Goal: Transaction & Acquisition: Purchase product/service

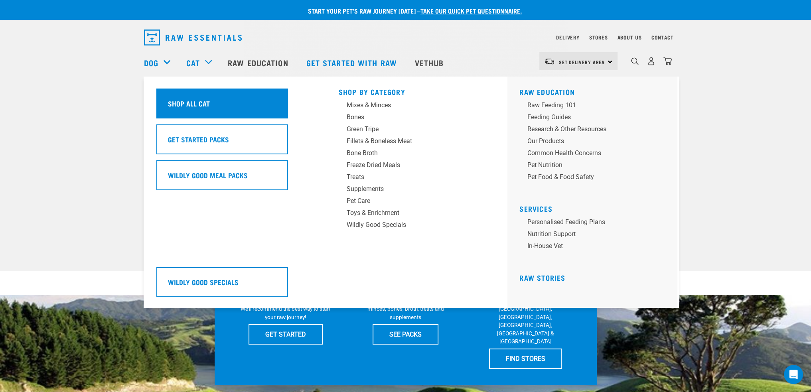
click at [198, 108] on h5 "Shop All Cat" at bounding box center [189, 103] width 42 height 10
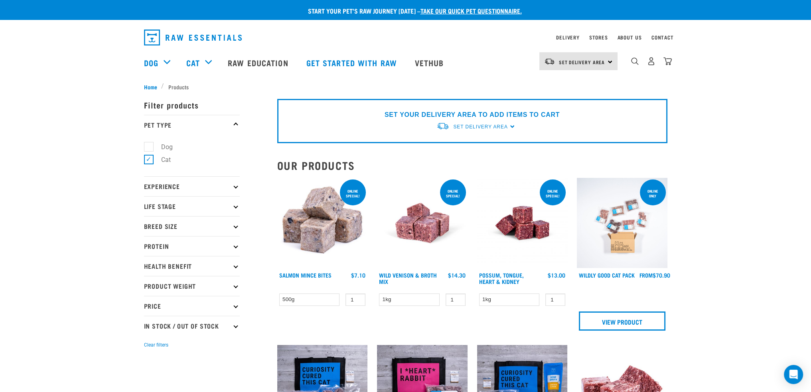
click at [614, 62] on div "Set Delivery Area North Island South Island" at bounding box center [578, 61] width 78 height 18
click at [581, 83] on link "[GEOGRAPHIC_DATA]" at bounding box center [577, 84] width 77 height 18
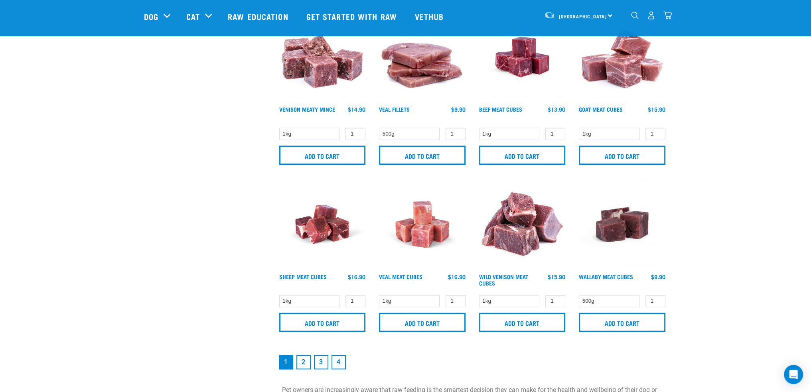
scroll to position [1077, 0]
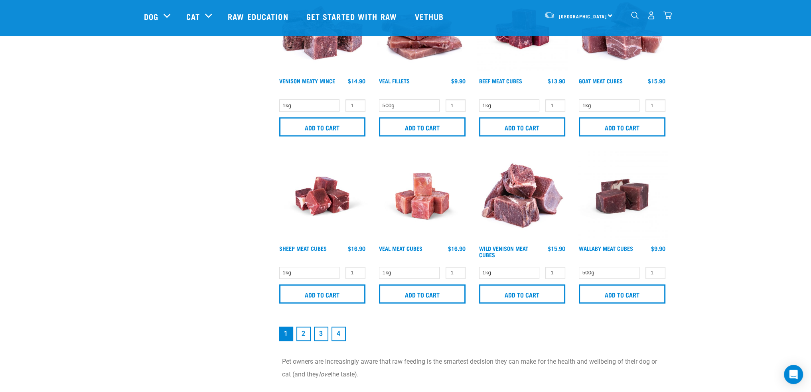
click at [305, 332] on link "2" at bounding box center [303, 334] width 14 height 14
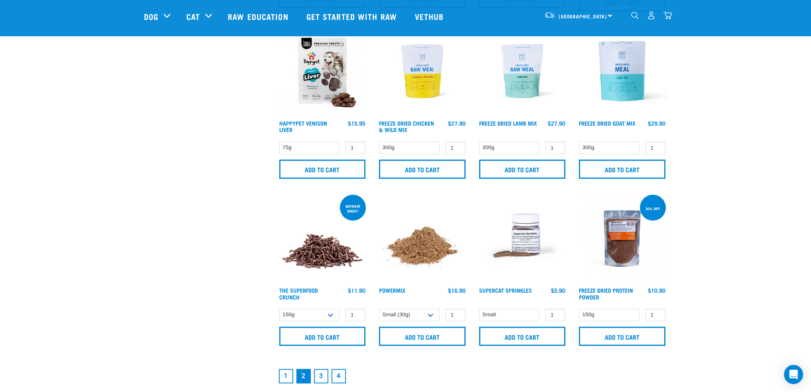
scroll to position [1037, 0]
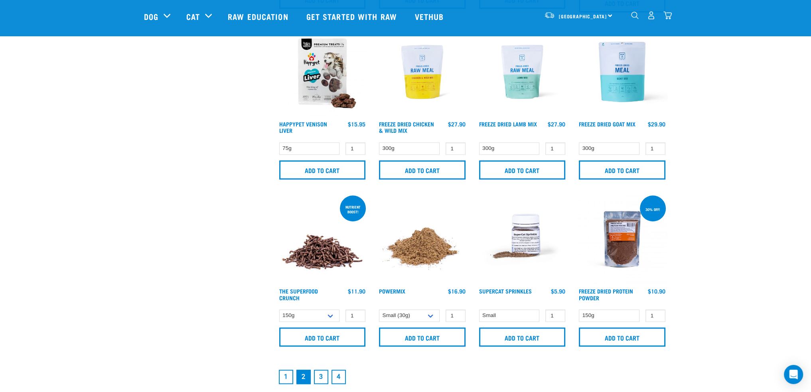
click at [324, 371] on link "3" at bounding box center [321, 377] width 14 height 14
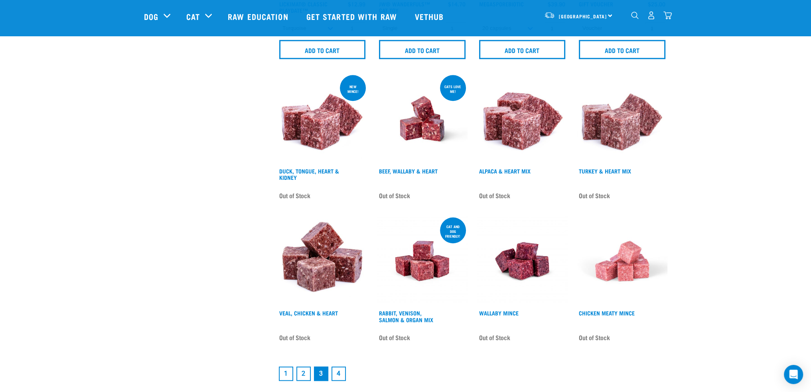
scroll to position [1037, 0]
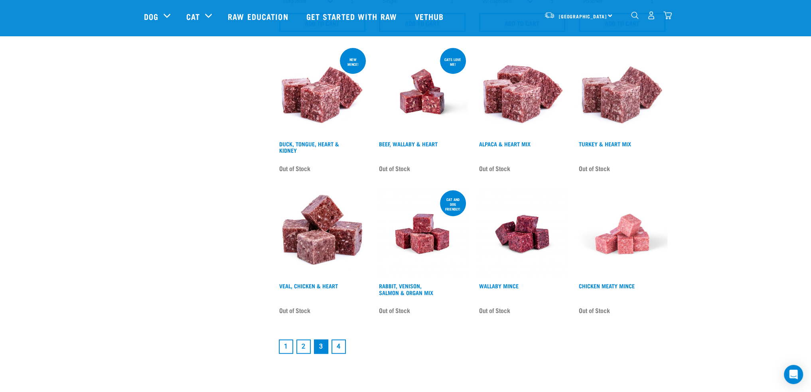
click at [337, 340] on link "4" at bounding box center [339, 347] width 14 height 14
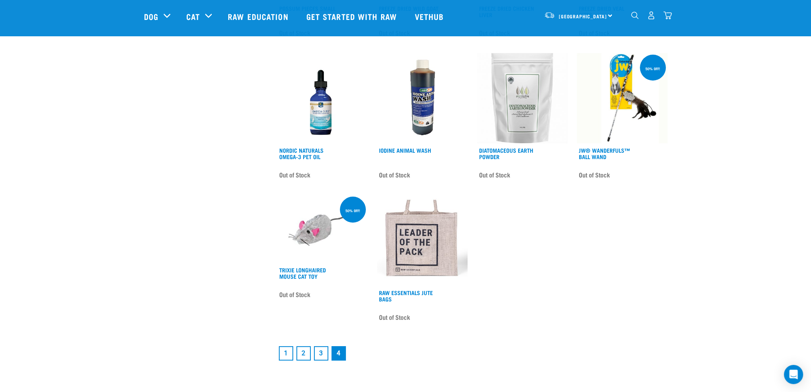
scroll to position [319, 0]
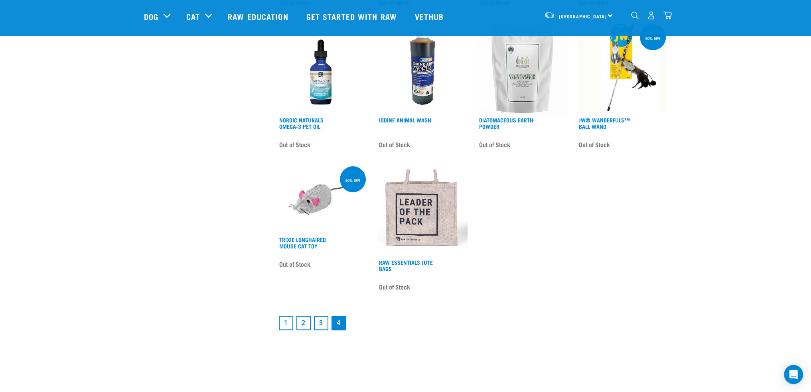
click at [281, 319] on link "1" at bounding box center [286, 323] width 14 height 14
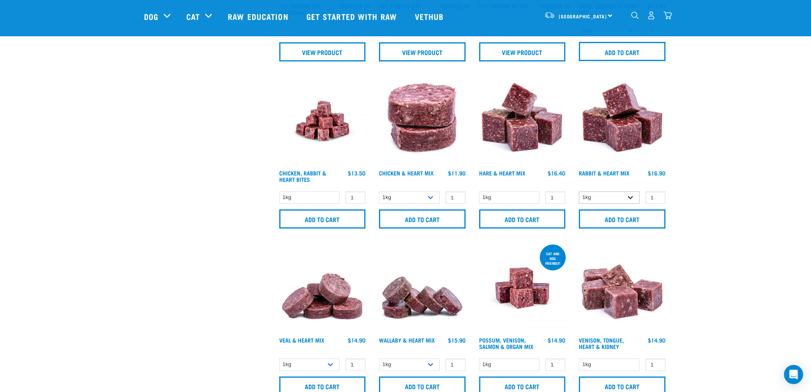
scroll to position [319, 0]
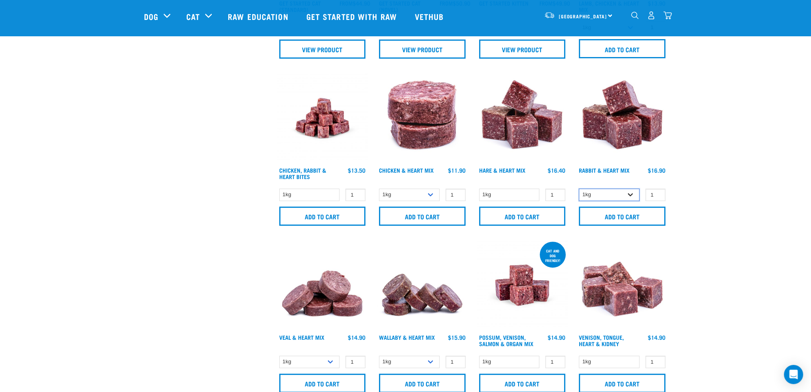
click at [631, 196] on select "1kg 3kg" at bounding box center [609, 195] width 61 height 12
select select "465"
click at [579, 189] on select "1kg 3kg" at bounding box center [609, 195] width 61 height 12
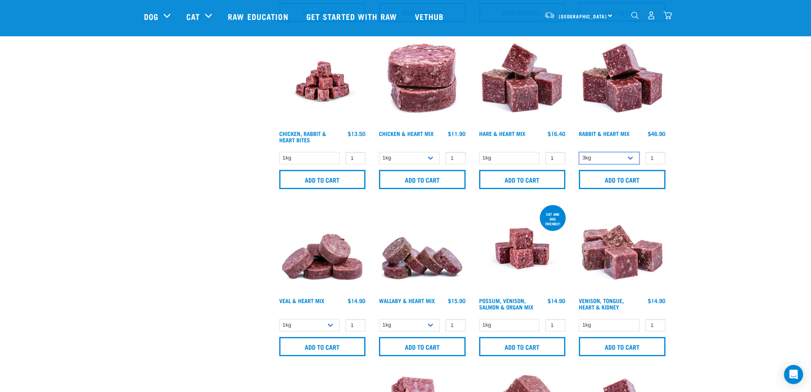
scroll to position [359, 0]
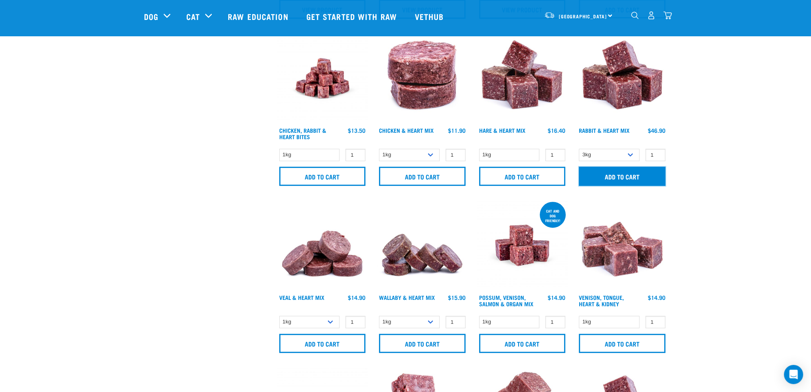
click at [633, 177] on input "Add to cart" at bounding box center [622, 176] width 87 height 19
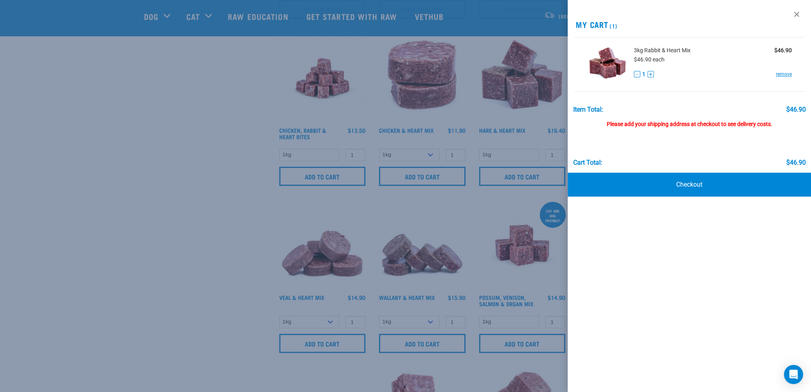
click at [148, 203] on div at bounding box center [405, 196] width 811 height 392
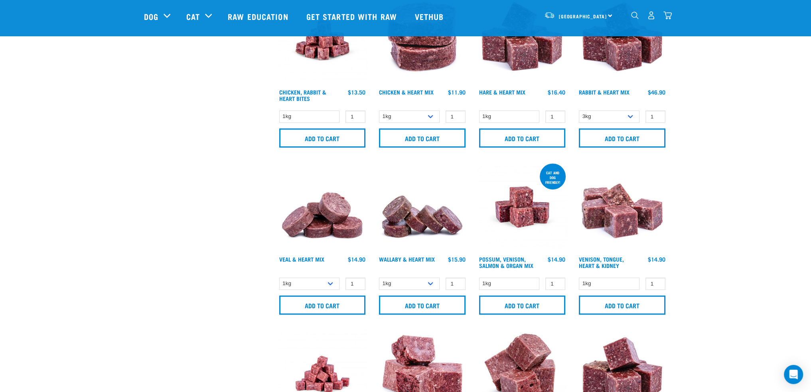
scroll to position [399, 0]
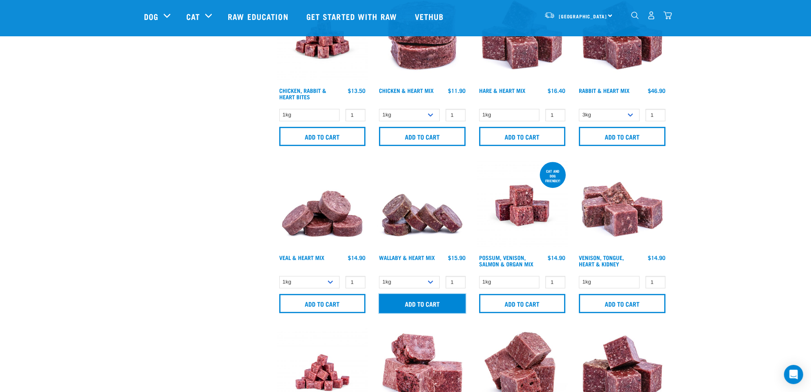
click at [442, 302] on input "Add to cart" at bounding box center [422, 303] width 87 height 19
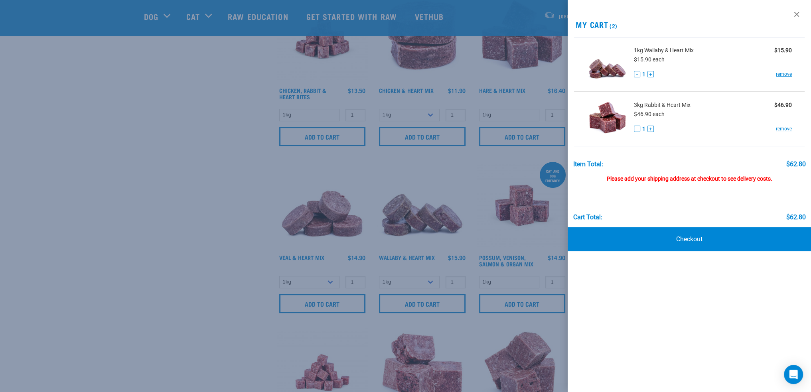
click at [128, 223] on div at bounding box center [405, 196] width 811 height 392
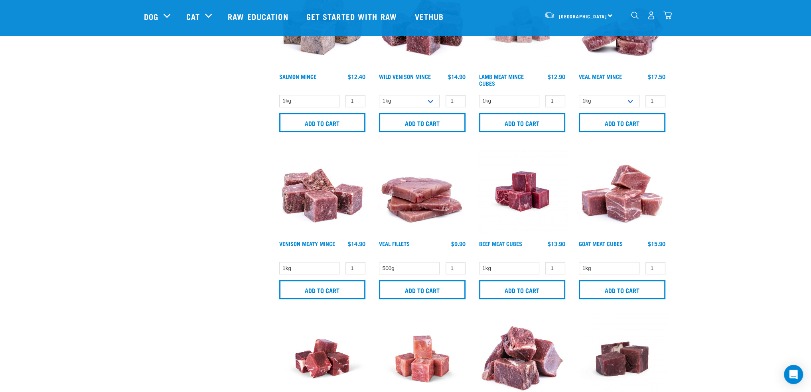
scroll to position [918, 0]
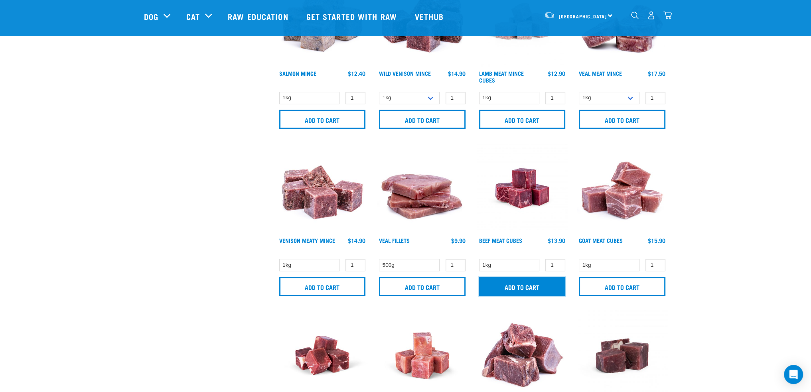
click at [542, 285] on input "Add to cart" at bounding box center [522, 286] width 87 height 19
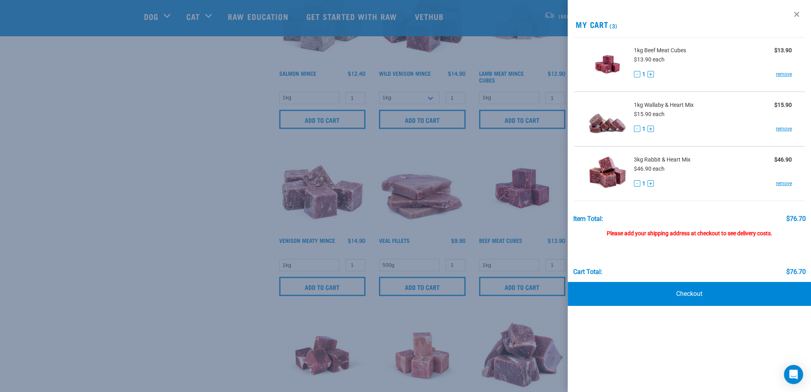
click at [211, 215] on div at bounding box center [405, 196] width 811 height 392
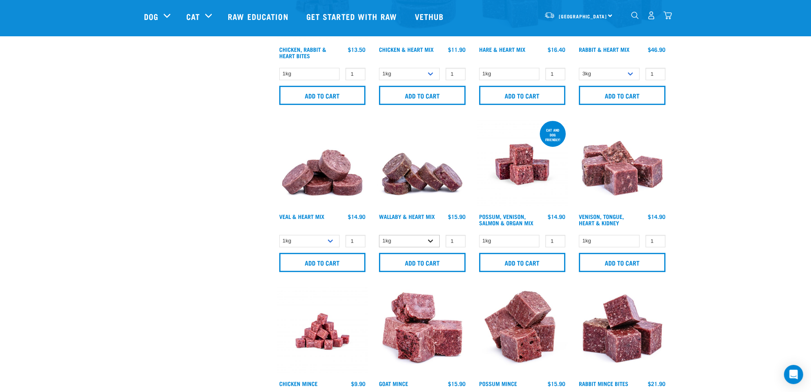
scroll to position [439, 0]
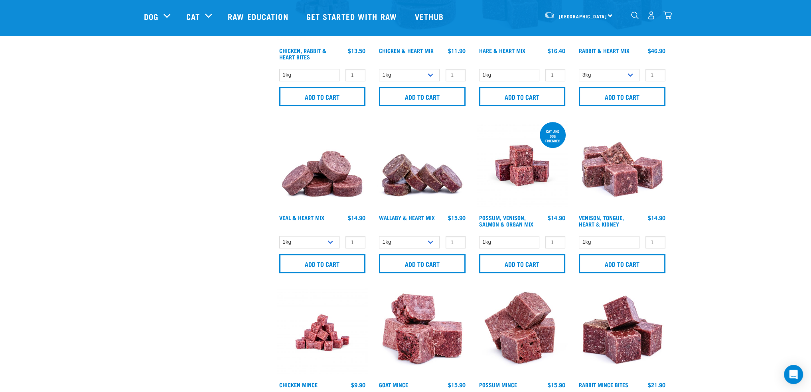
click at [664, 15] on img "dropdown navigation" at bounding box center [667, 15] width 8 height 8
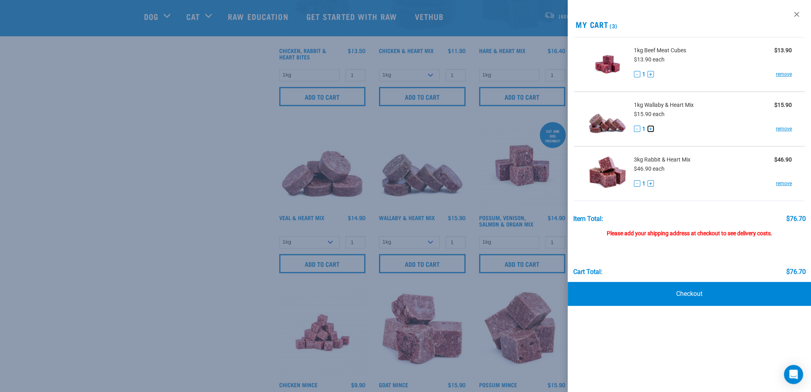
click at [650, 129] on button "+" at bounding box center [651, 129] width 6 height 6
drag, startPoint x: 717, startPoint y: 292, endPoint x: 743, endPoint y: 293, distance: 26.4
click at [717, 292] on link "Checkout" at bounding box center [689, 294] width 243 height 24
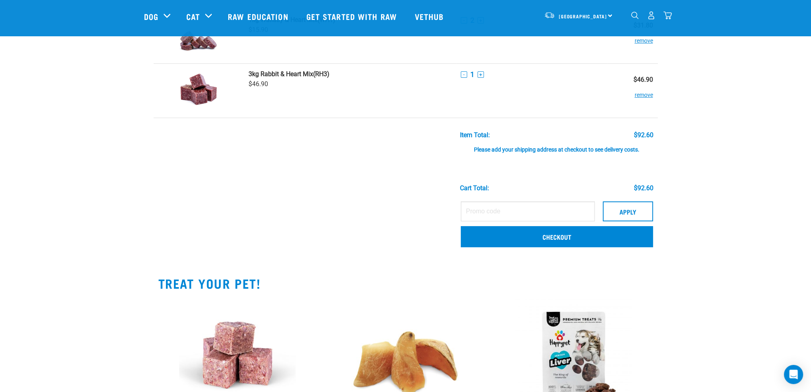
scroll to position [120, 0]
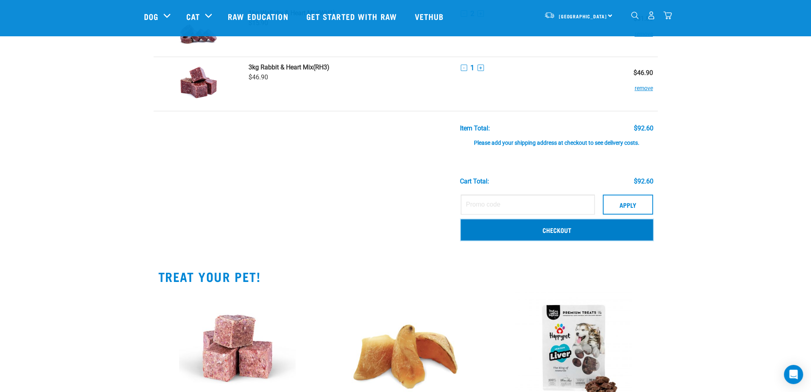
click at [546, 226] on link "Checkout" at bounding box center [557, 229] width 192 height 21
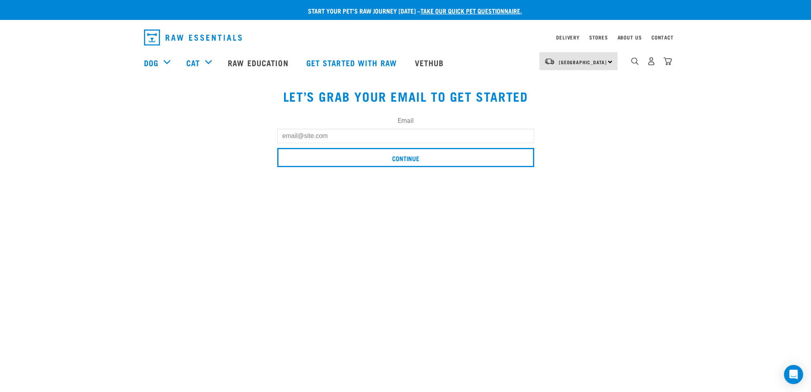
click at [428, 138] on input "Email" at bounding box center [405, 136] width 257 height 14
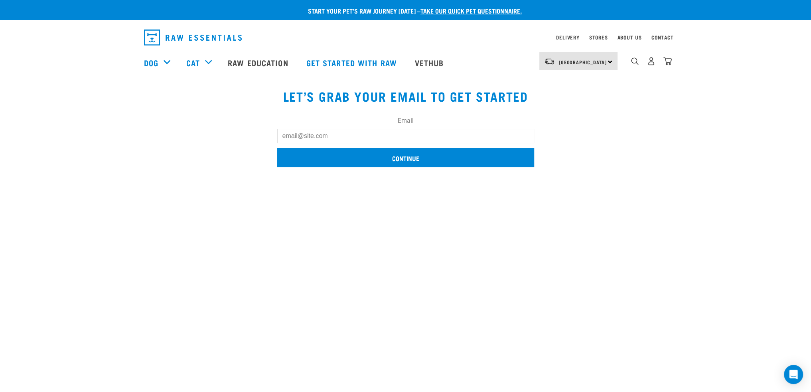
type input "[EMAIL_ADDRESS][DOMAIN_NAME]"
click at [430, 161] on input "Continue" at bounding box center [405, 157] width 257 height 19
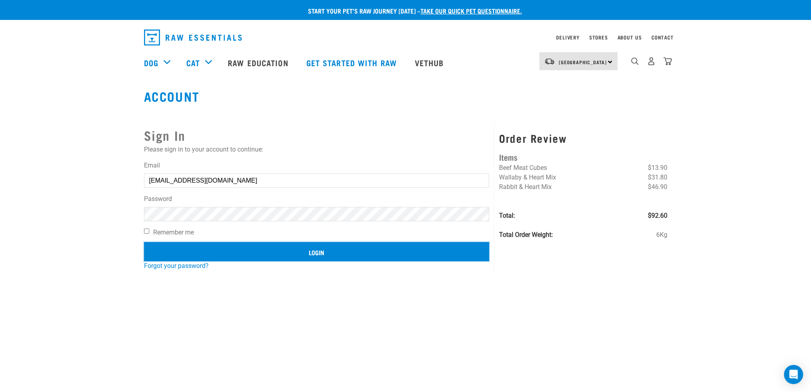
click at [353, 254] on input "Login" at bounding box center [317, 251] width 346 height 19
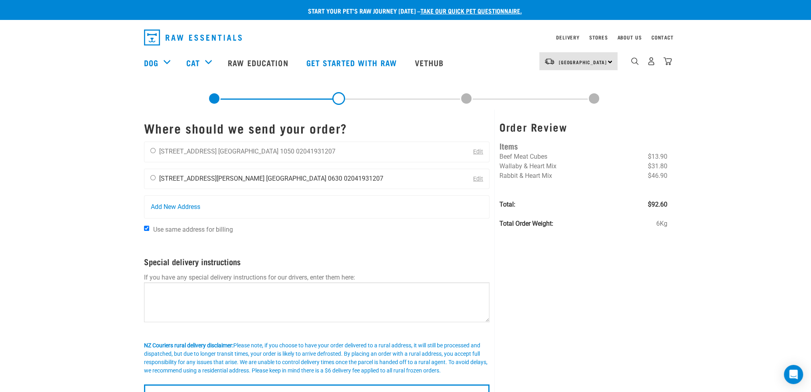
click at [169, 179] on li "[STREET_ADDRESS][PERSON_NAME]" at bounding box center [211, 179] width 105 height 8
click at [152, 177] on input "radio" at bounding box center [152, 177] width 5 height 5
radio input "true"
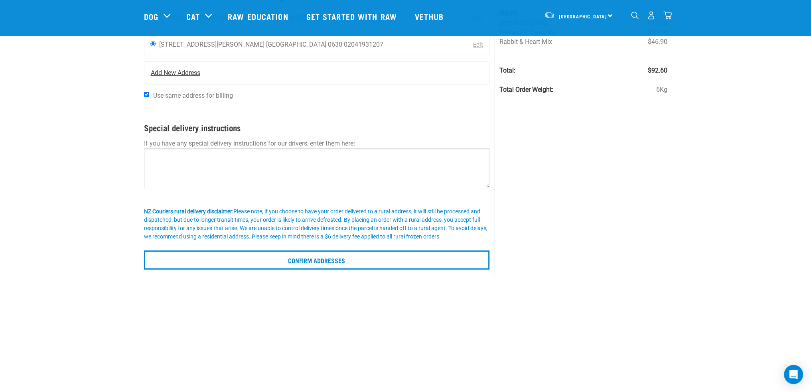
scroll to position [80, 0]
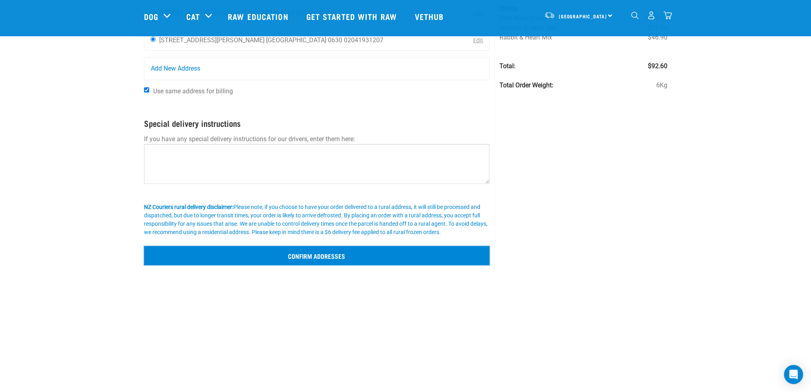
click at [375, 256] on input "Confirm addresses" at bounding box center [317, 255] width 346 height 19
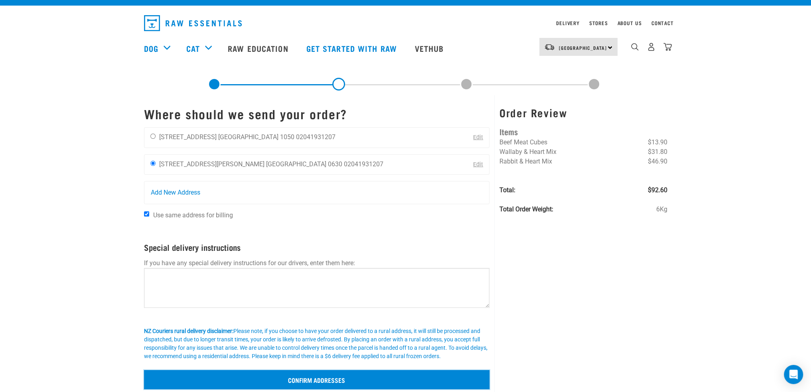
scroll to position [0, 0]
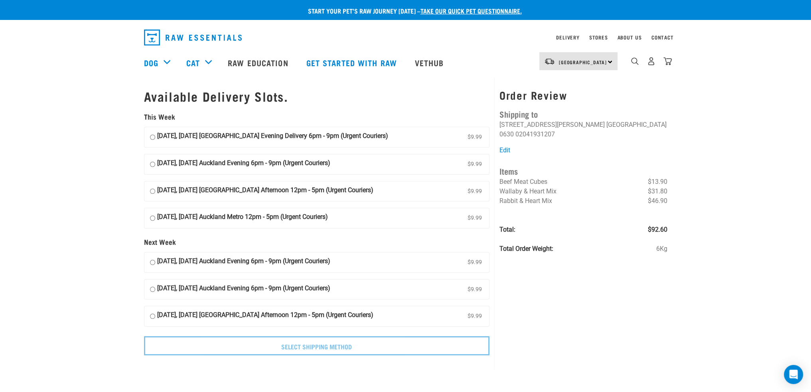
click at [153, 136] on input "14 August, Thursday Auckland Evening Delivery 6pm - 9pm (Urgent Couriers) $9.99" at bounding box center [152, 137] width 5 height 12
radio input "true"
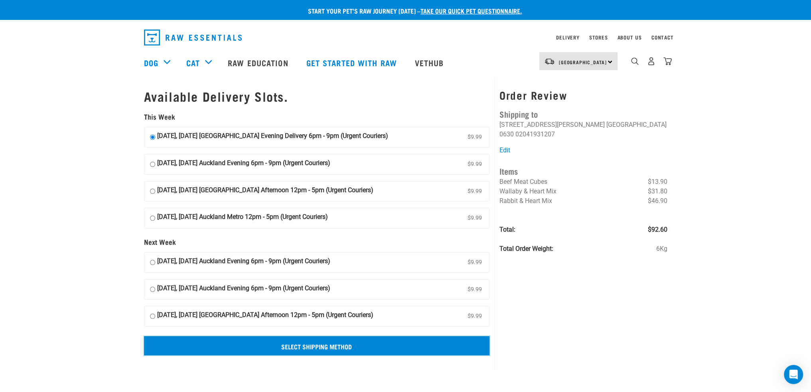
click at [310, 348] on input "Select Shipping Method" at bounding box center [317, 345] width 346 height 19
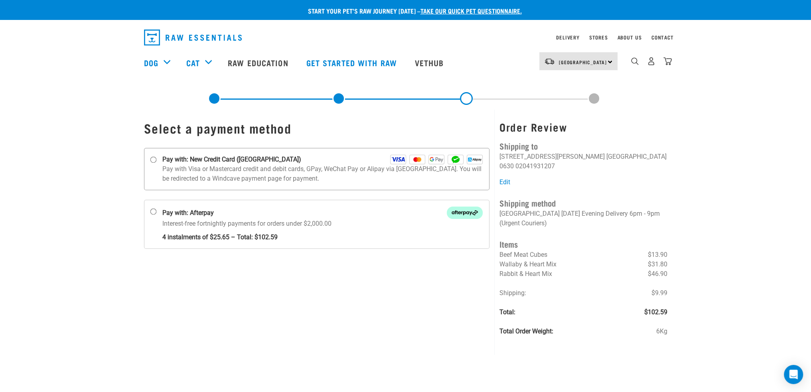
click at [215, 174] on p "Pay with Visa or Mastercard credit and debit cards, GPay, WeChat Pay or Alipay …" at bounding box center [322, 173] width 321 height 19
click at [156, 163] on input "Pay with: New Credit Card ([GEOGRAPHIC_DATA])" at bounding box center [153, 160] width 6 height 6
radio input "true"
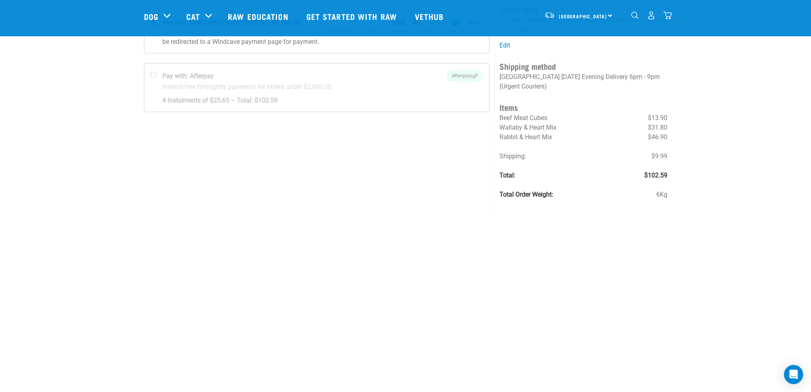
scroll to position [80, 0]
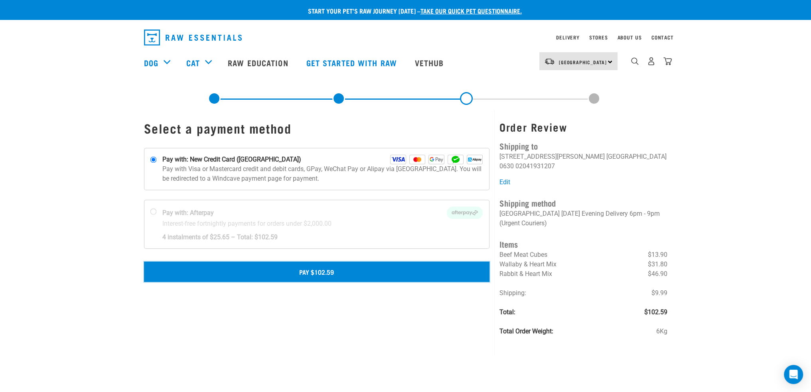
click at [326, 277] on button "Pay $102.59" at bounding box center [317, 272] width 346 height 20
